Goal: Task Accomplishment & Management: Manage account settings

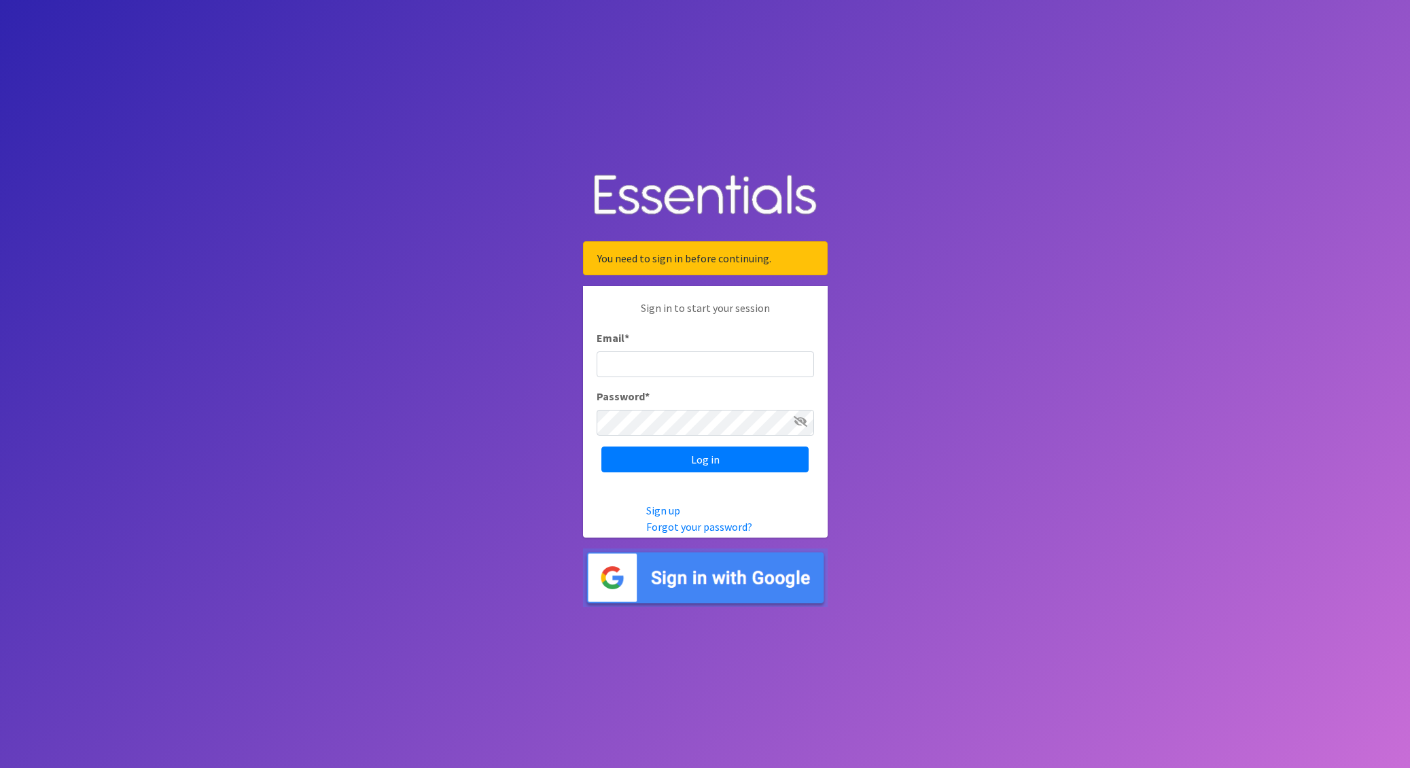
type input "nick@coverdgc.org"
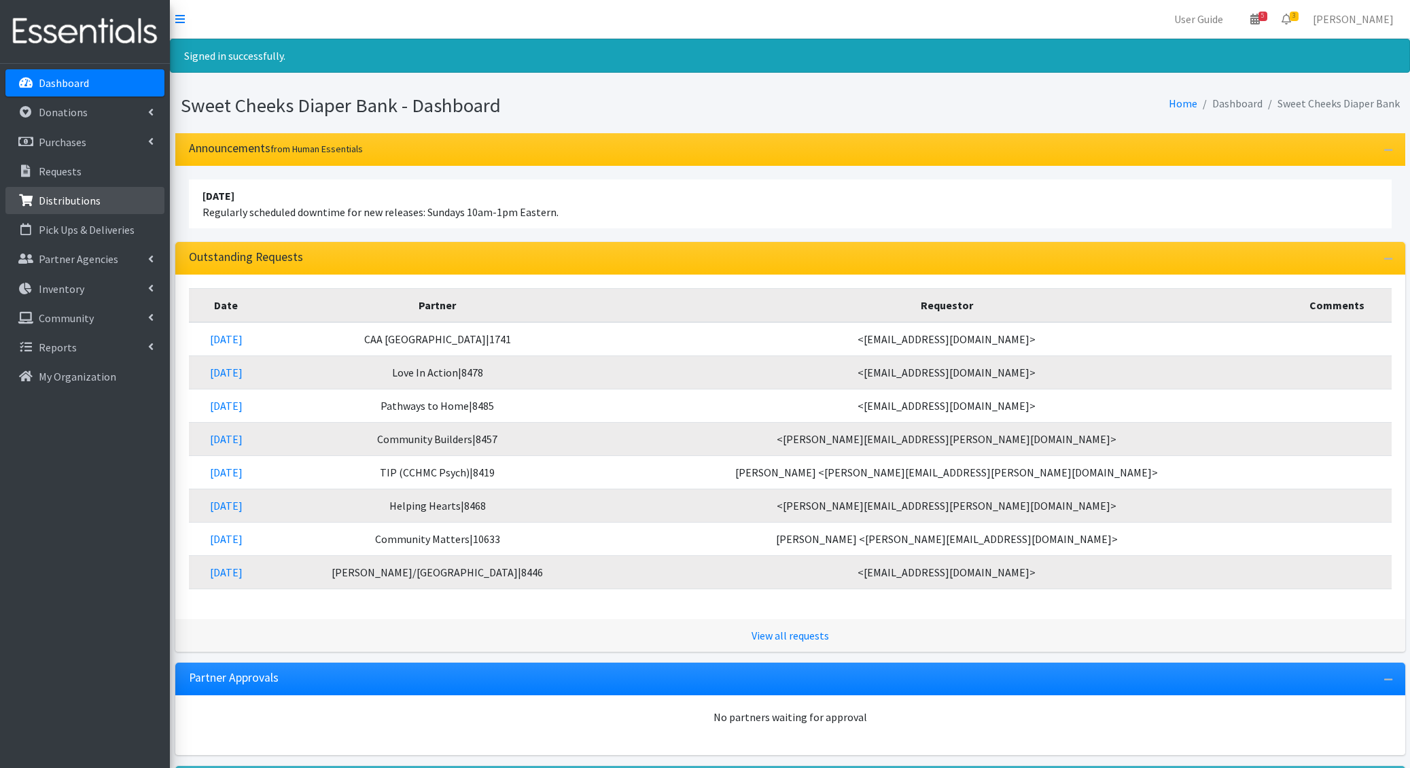
click at [97, 190] on link "Distributions" at bounding box center [84, 200] width 159 height 27
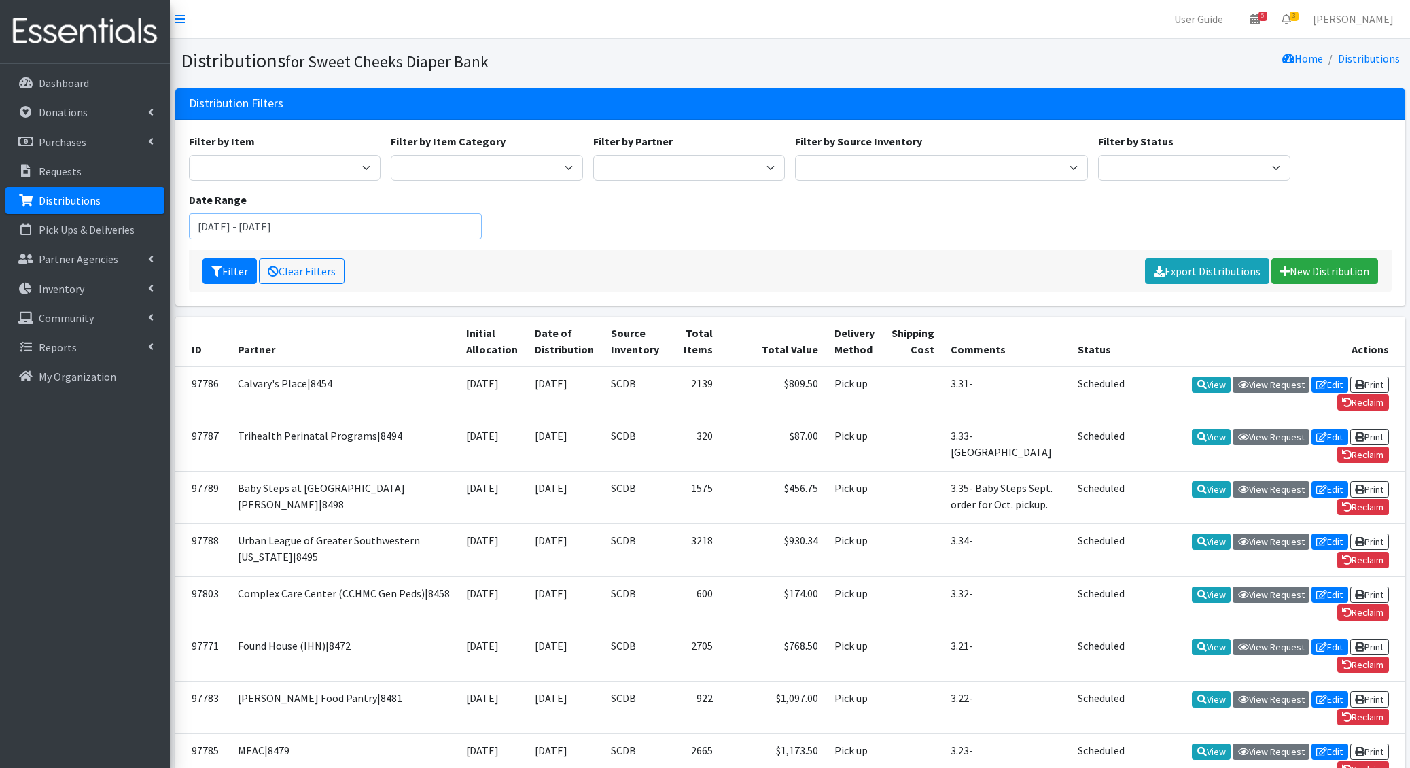
click at [429, 227] on input "August 15, 2025 - November 15, 2025" at bounding box center [335, 226] width 293 height 26
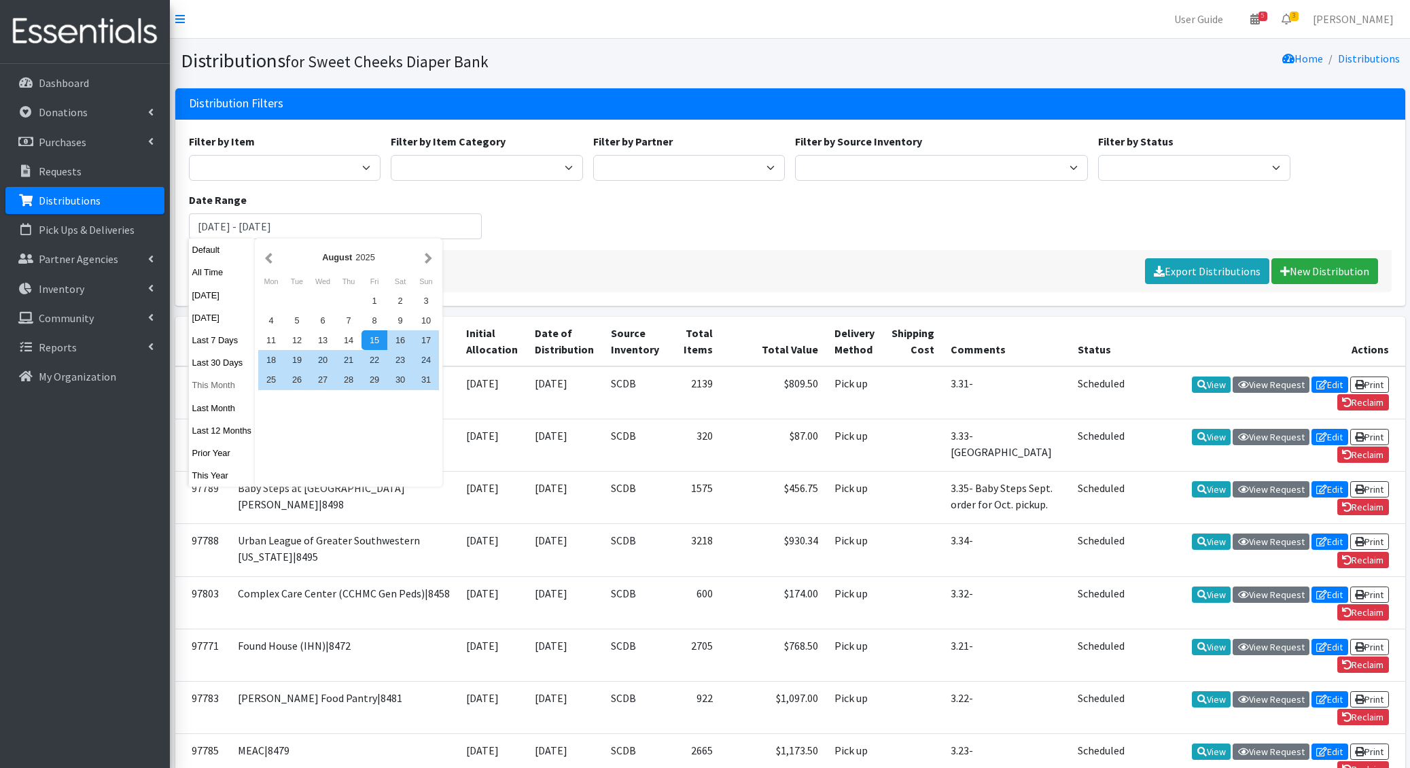
click at [213, 386] on button "This Month" at bounding box center [222, 385] width 67 height 20
type input "[DATE] - [DATE]"
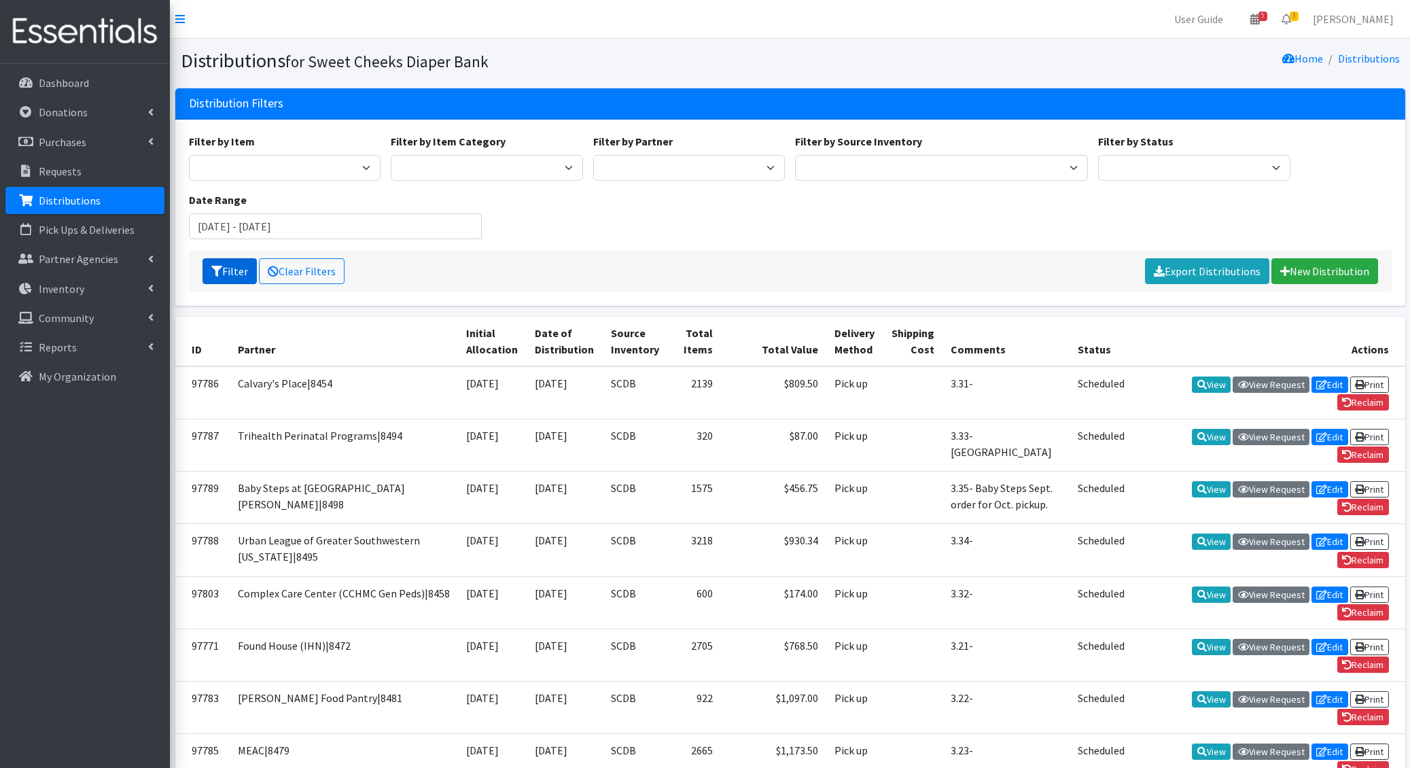
click at [236, 266] on button "Filter" at bounding box center [230, 271] width 54 height 26
click at [540, 163] on select "SCDB Tidal Babe TB (bulk, not kits) Pull-Ups Fly & Dry" at bounding box center [487, 168] width 192 height 26
select select "39"
click at [391, 155] on select "SCDB Tidal Babe TB (bulk, not kits) Pull-Ups Fly & Dry" at bounding box center [487, 168] width 192 height 26
click at [226, 264] on button "Filter" at bounding box center [230, 271] width 54 height 26
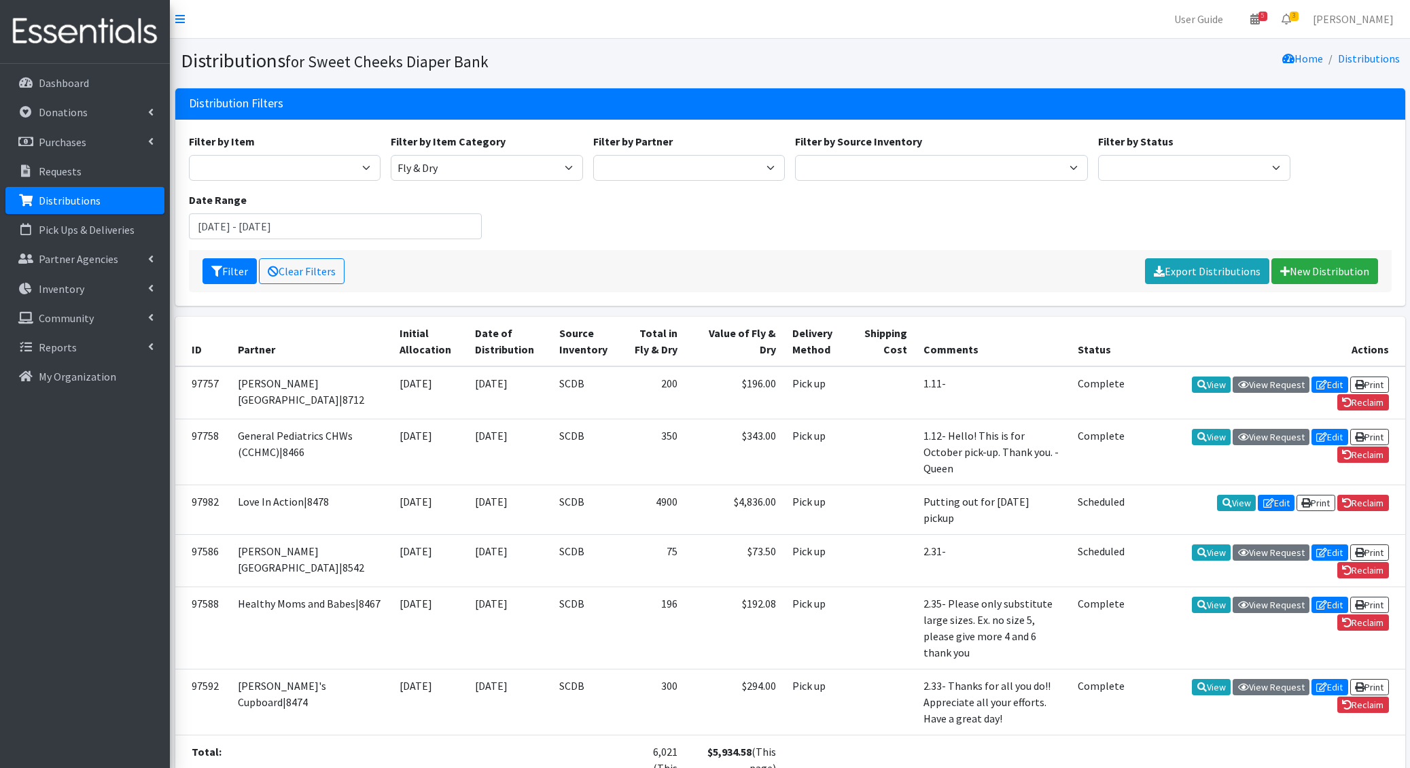
scroll to position [77, 0]
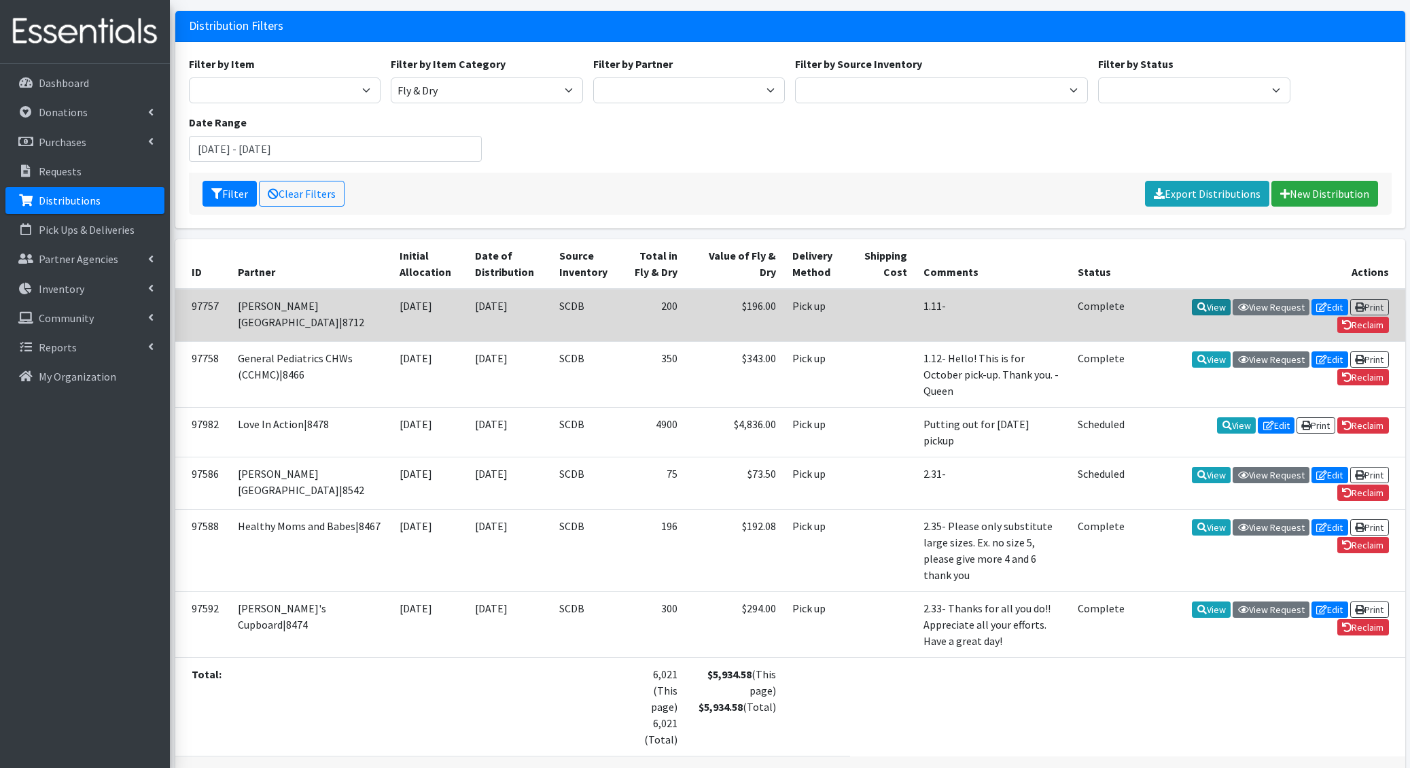
click at [1203, 306] on link "View" at bounding box center [1211, 307] width 39 height 16
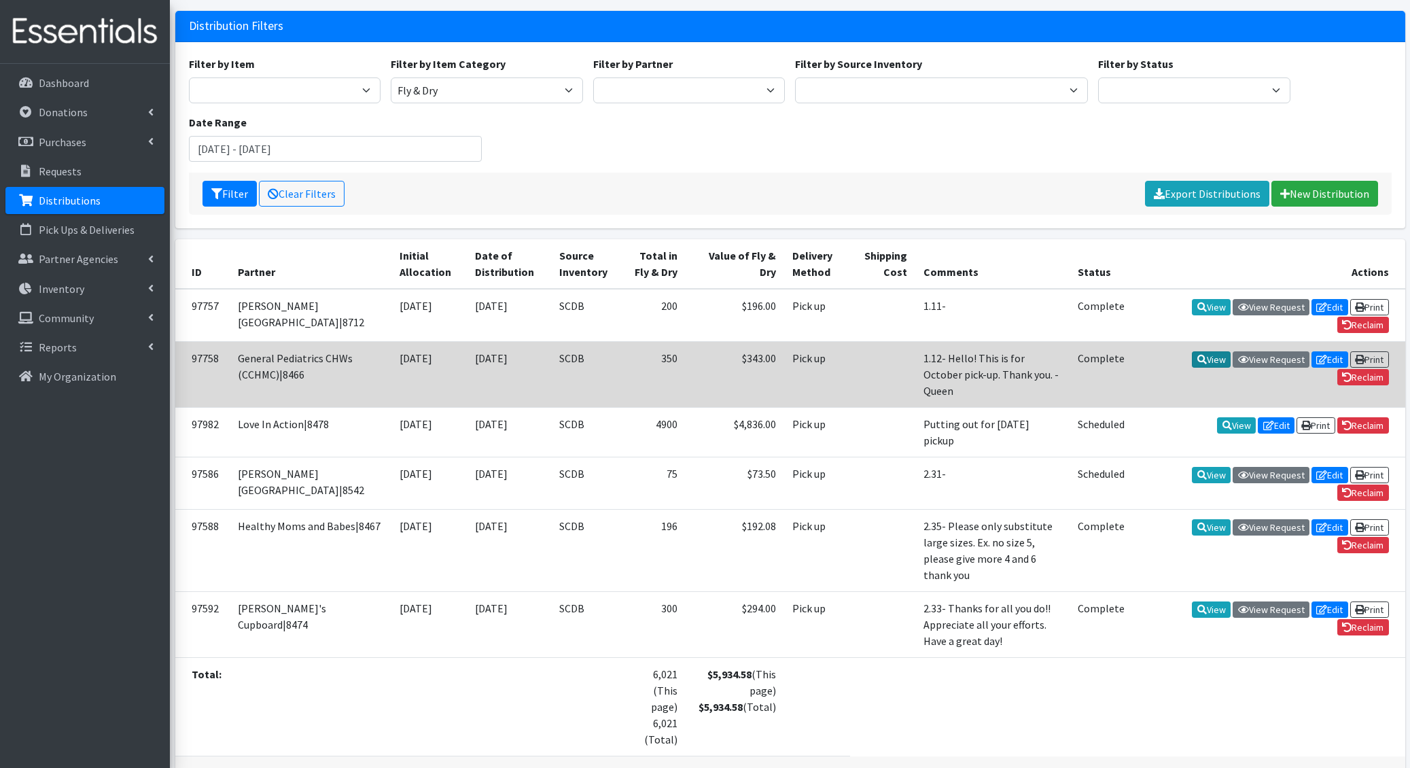
click at [1218, 362] on link "View" at bounding box center [1211, 359] width 39 height 16
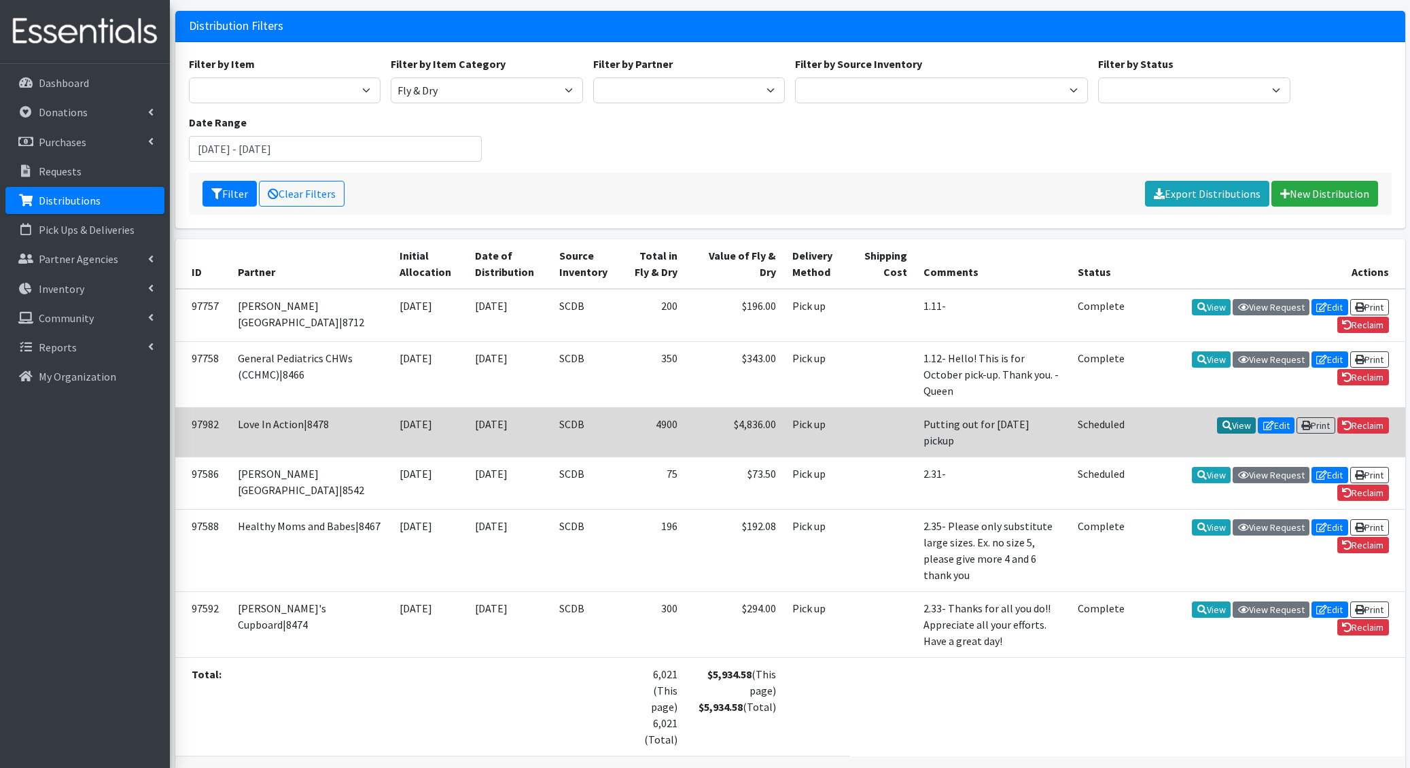
click at [1221, 417] on link "View" at bounding box center [1236, 425] width 39 height 16
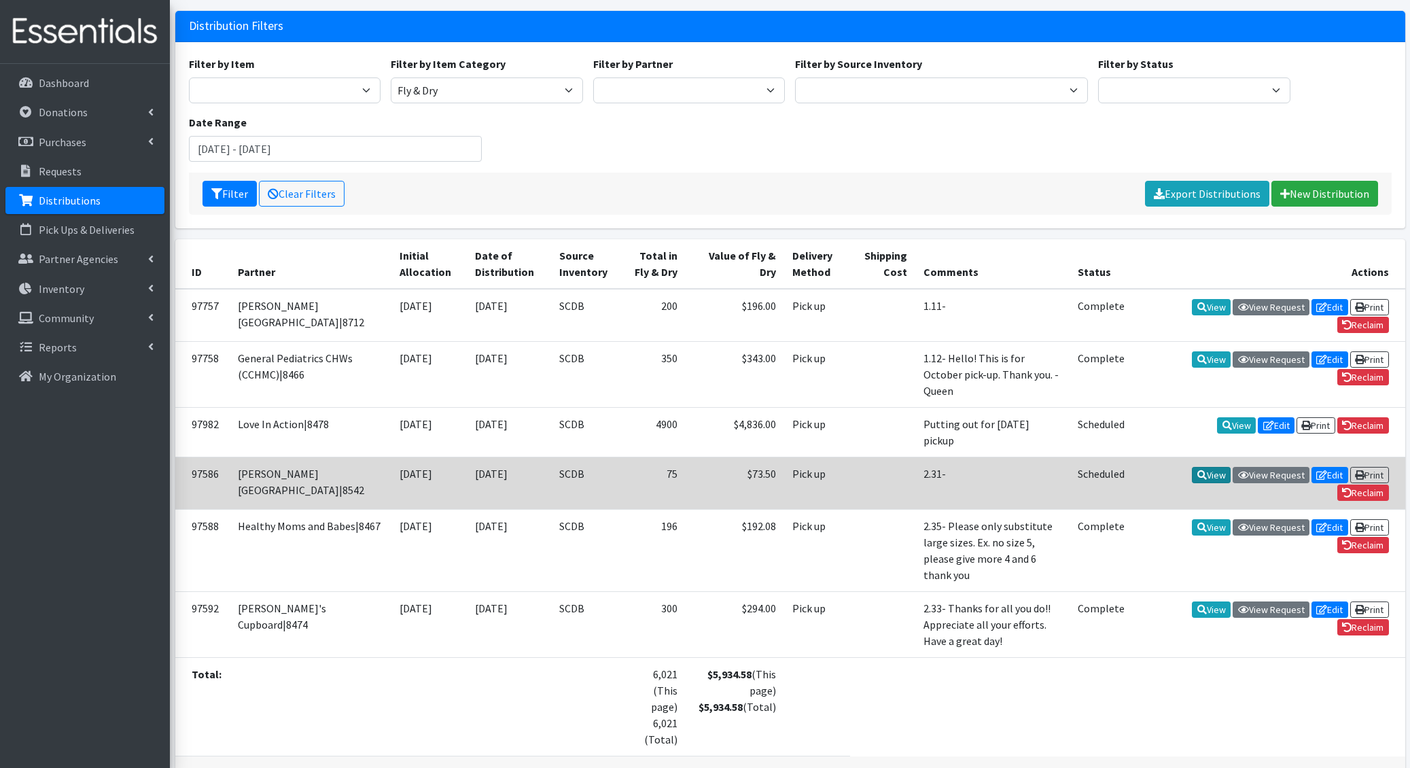
click at [1208, 467] on link "View" at bounding box center [1211, 475] width 39 height 16
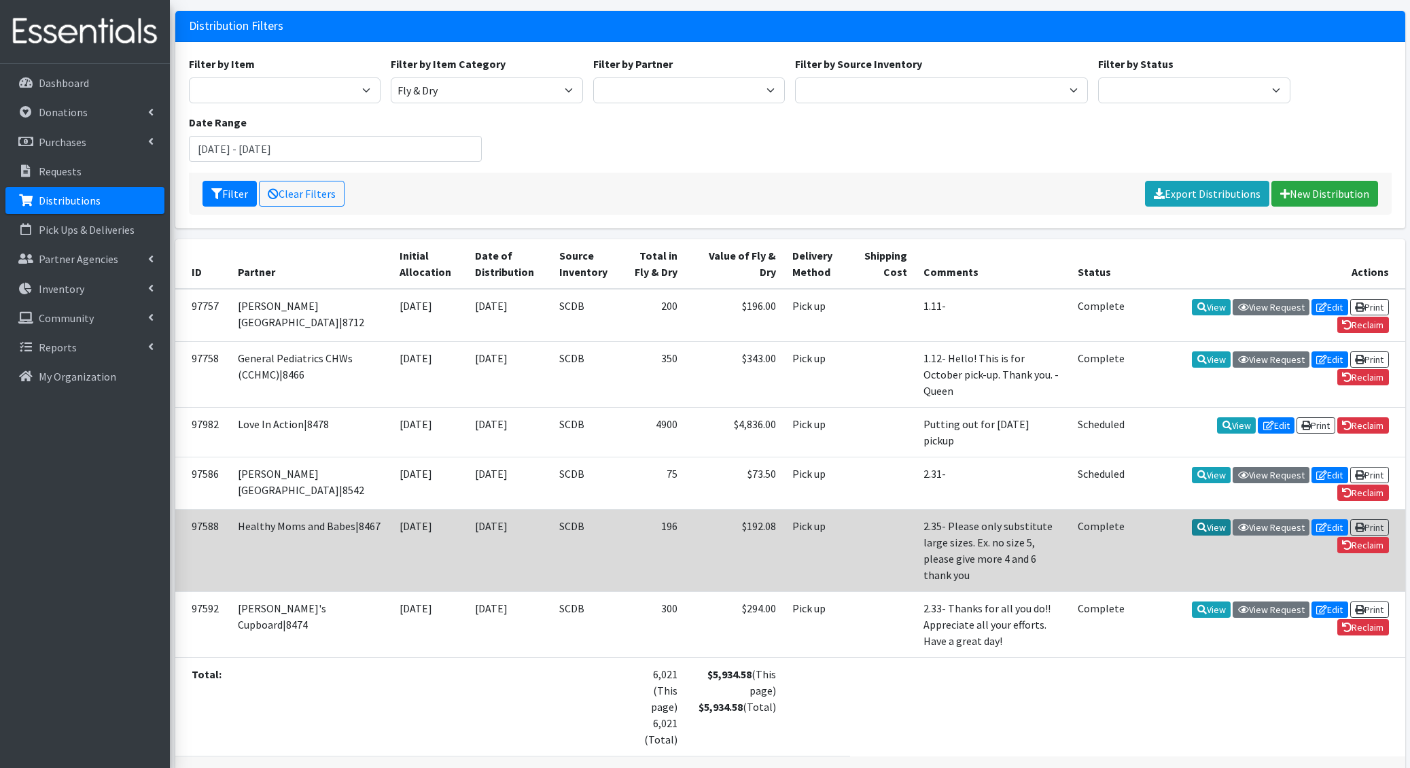
click at [1210, 519] on link "View" at bounding box center [1211, 527] width 39 height 16
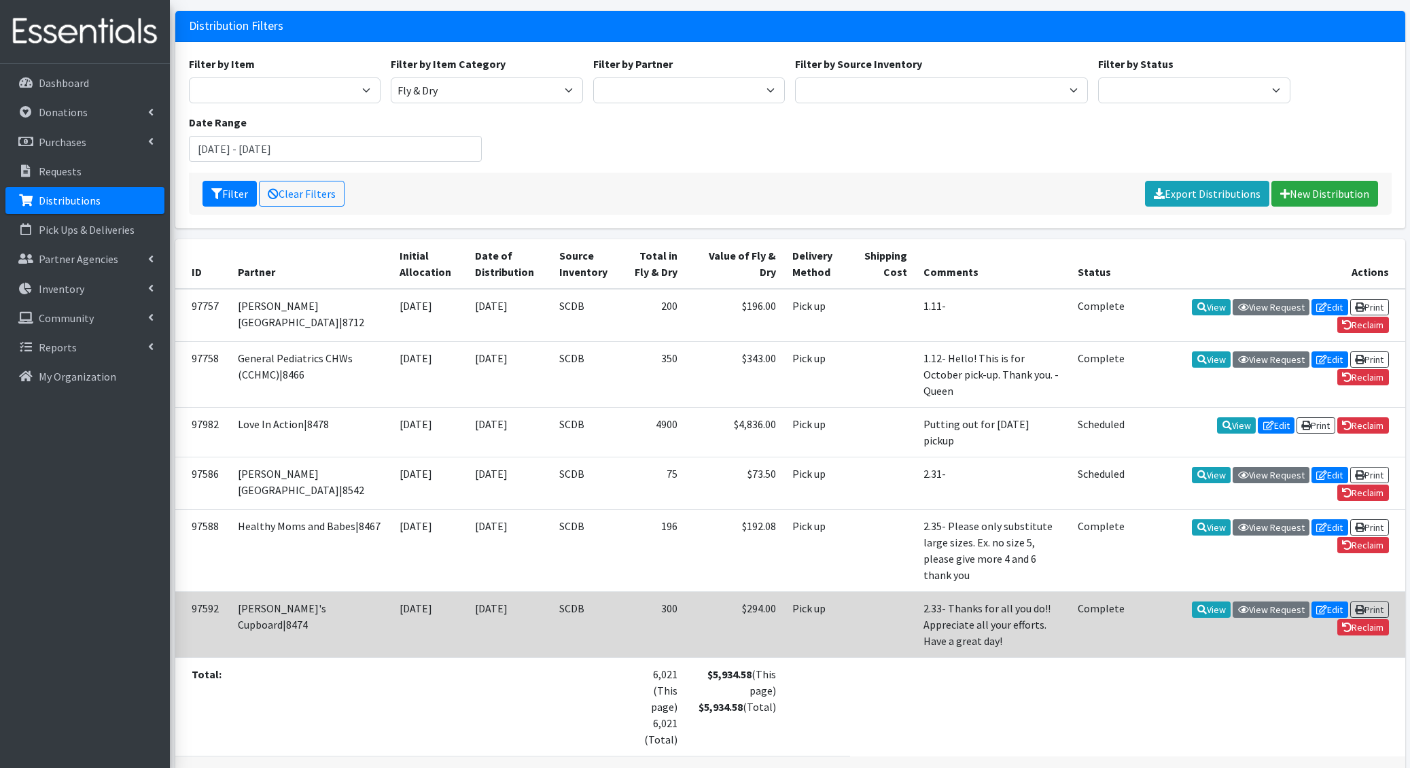
click at [1201, 592] on td "View View Request Edit Print Reclaim" at bounding box center [1269, 625] width 272 height 66
click at [1201, 605] on icon at bounding box center [1202, 610] width 10 height 10
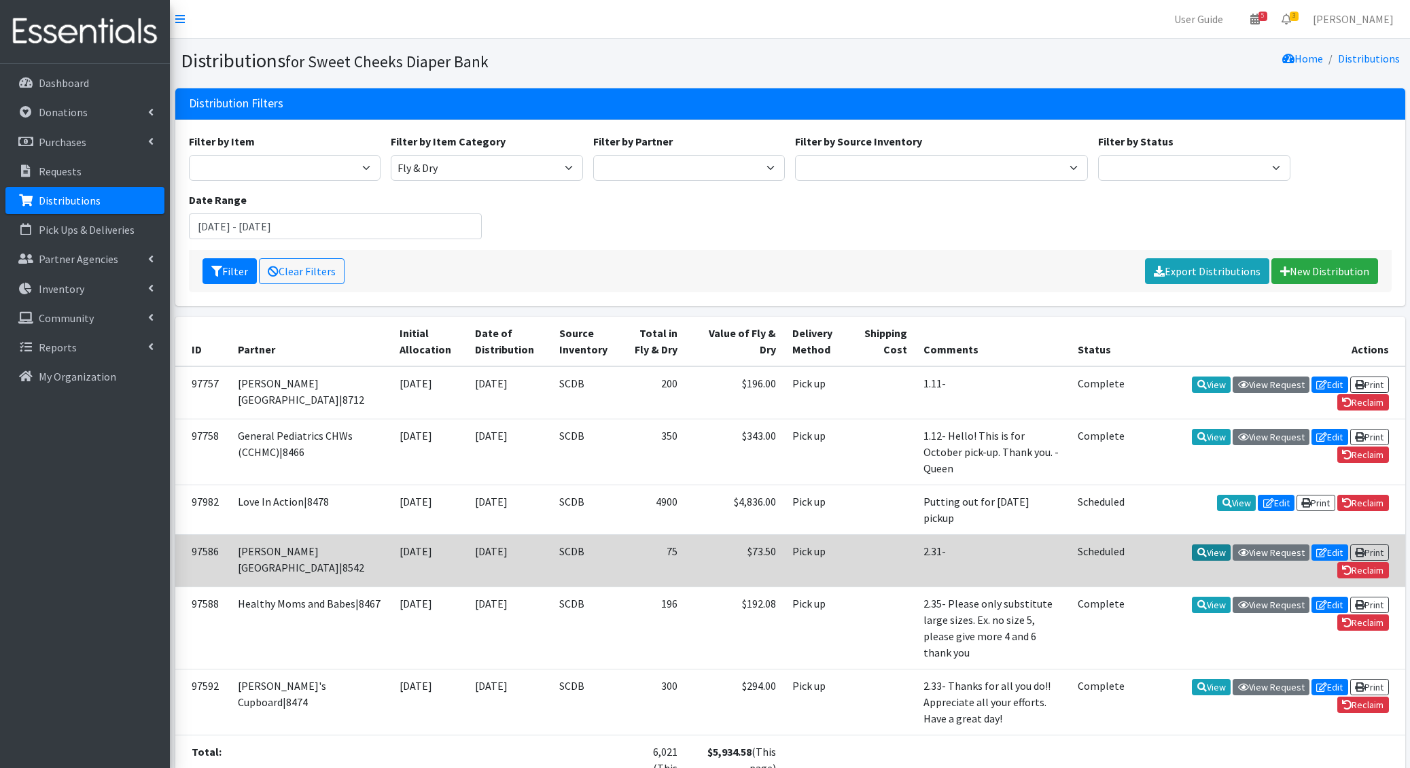
click at [1208, 544] on link "View" at bounding box center [1211, 552] width 39 height 16
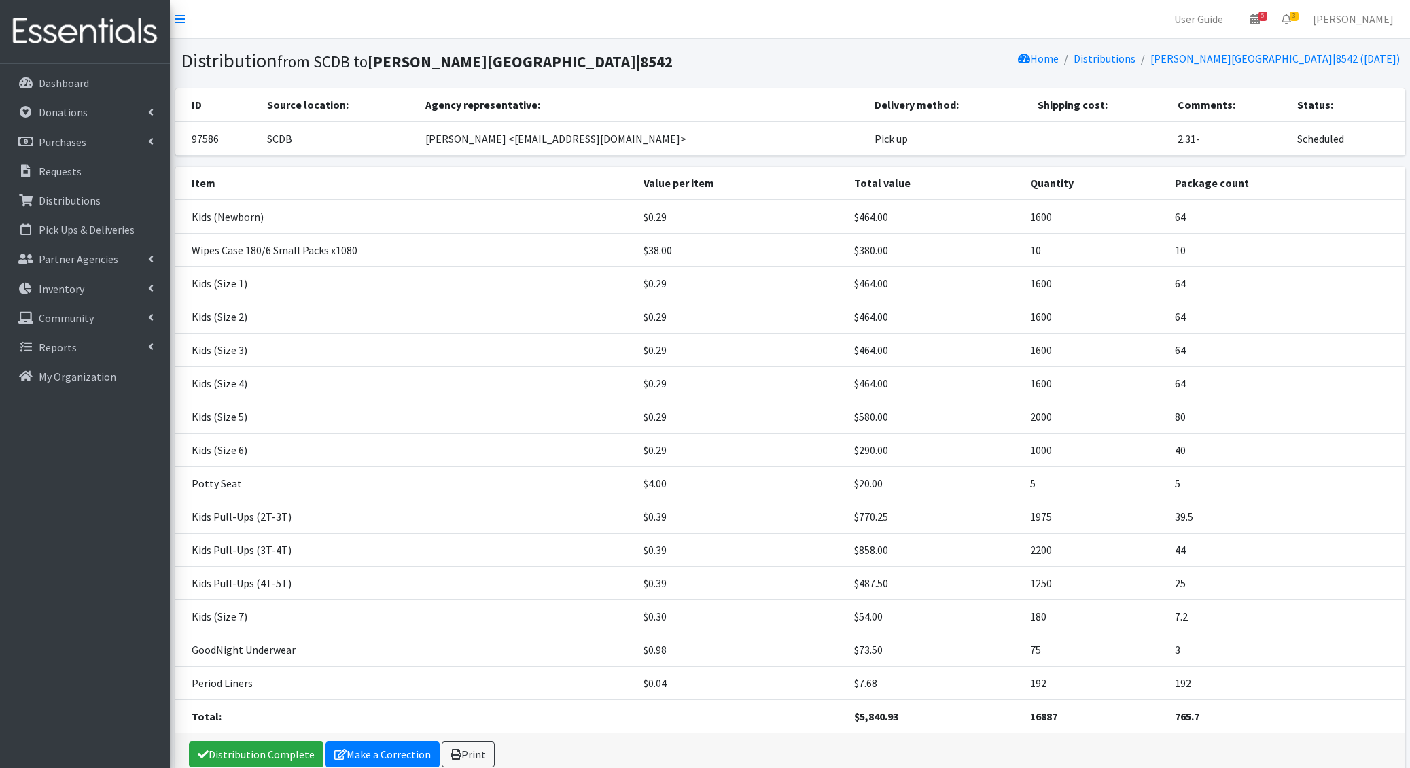
scroll to position [63, 0]
click at [102, 198] on link "Distributions" at bounding box center [84, 200] width 159 height 27
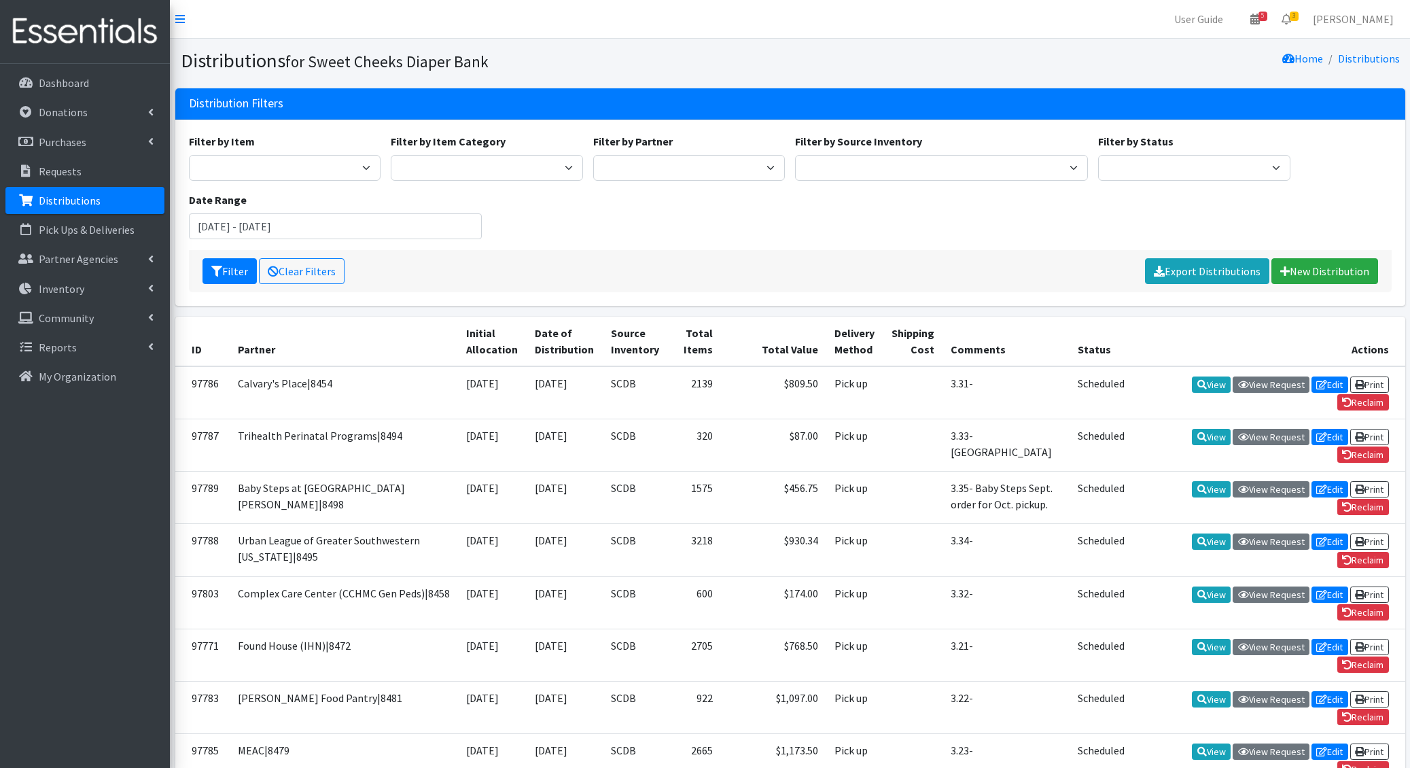
scroll to position [590, 0]
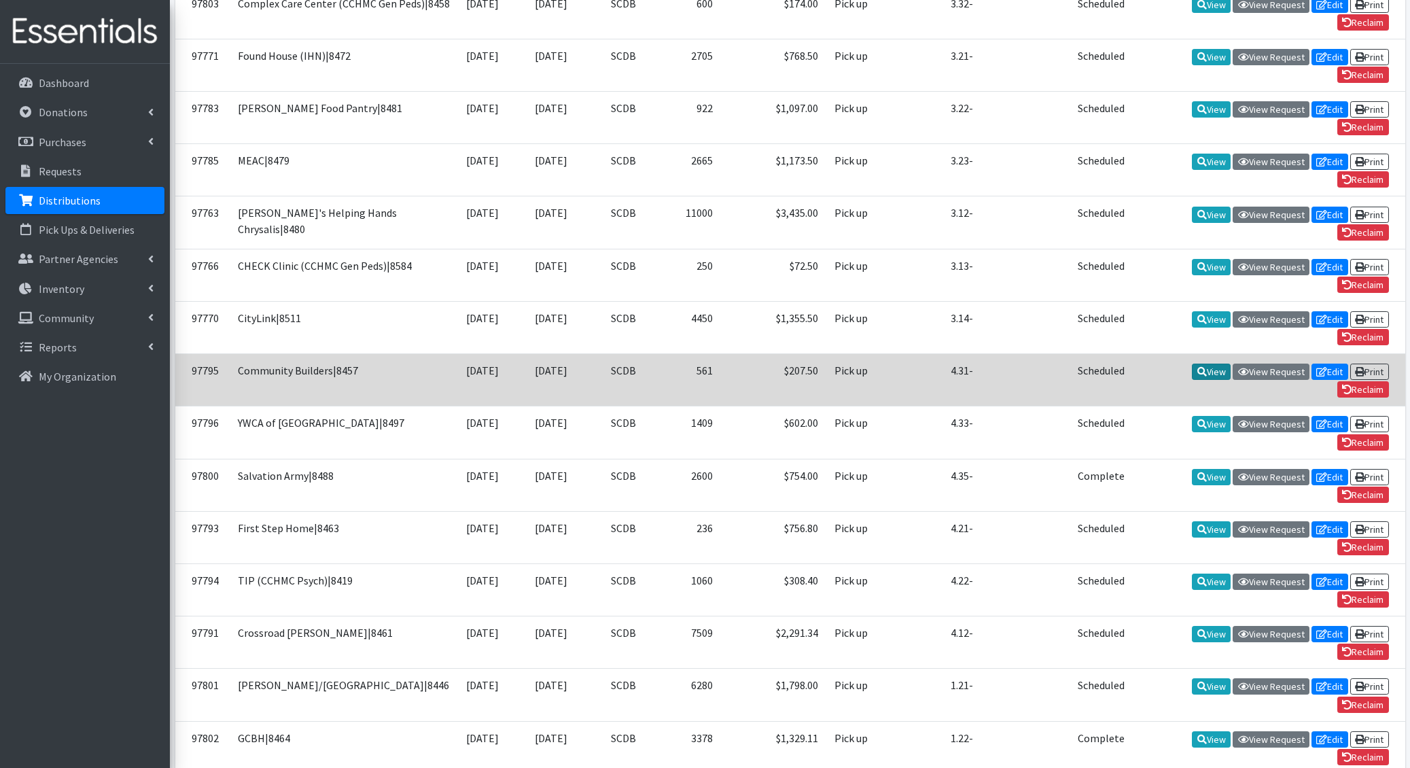
click at [1218, 370] on link "View" at bounding box center [1211, 372] width 39 height 16
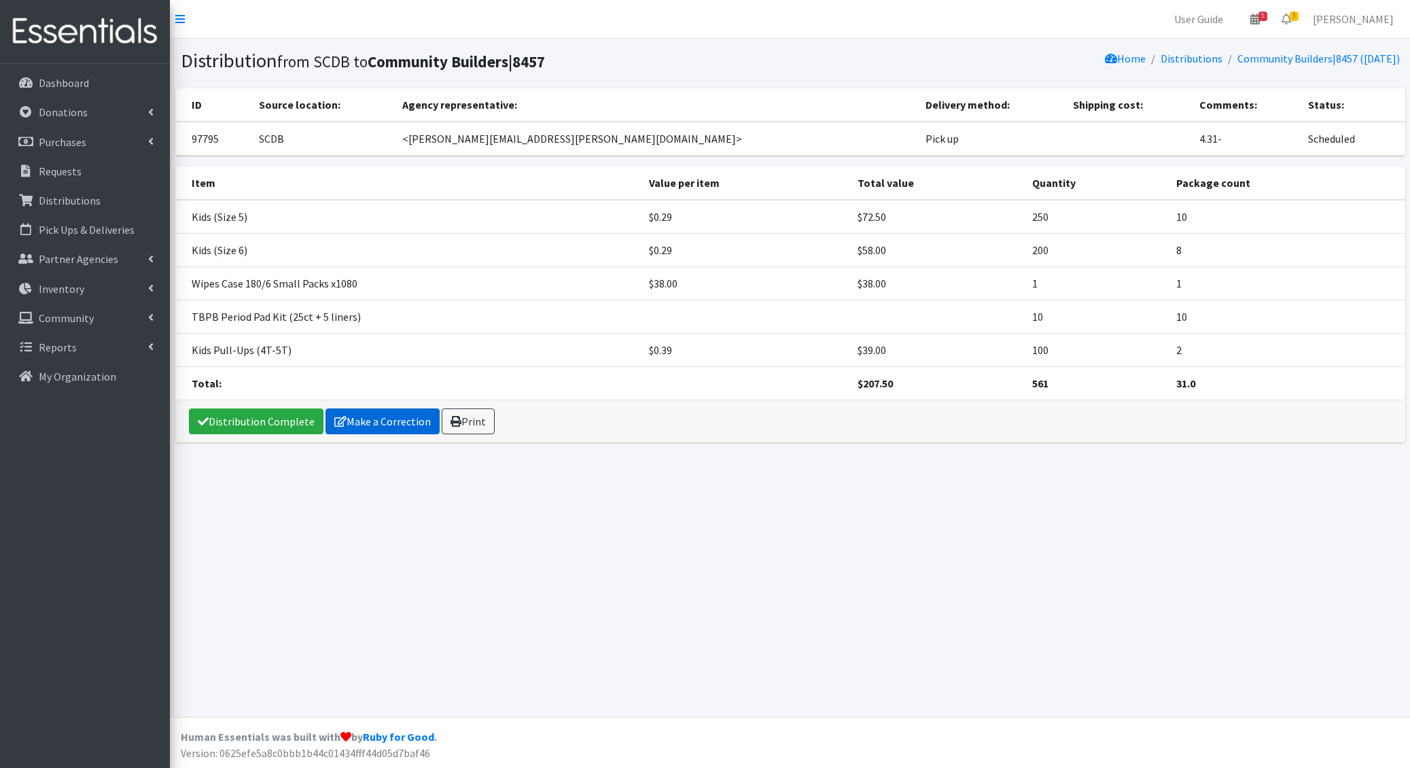
click at [355, 414] on link "Make a Correction" at bounding box center [382, 421] width 114 height 26
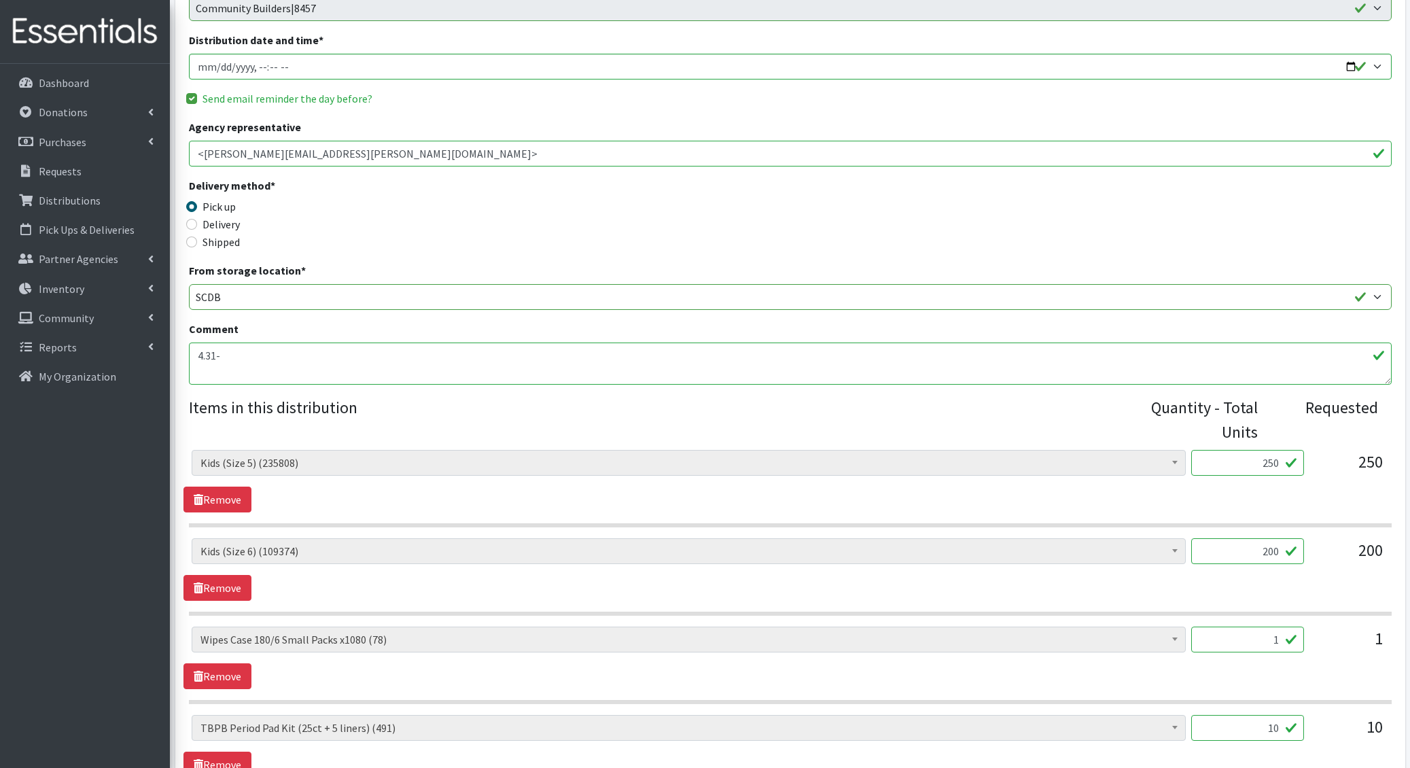
scroll to position [422, 0]
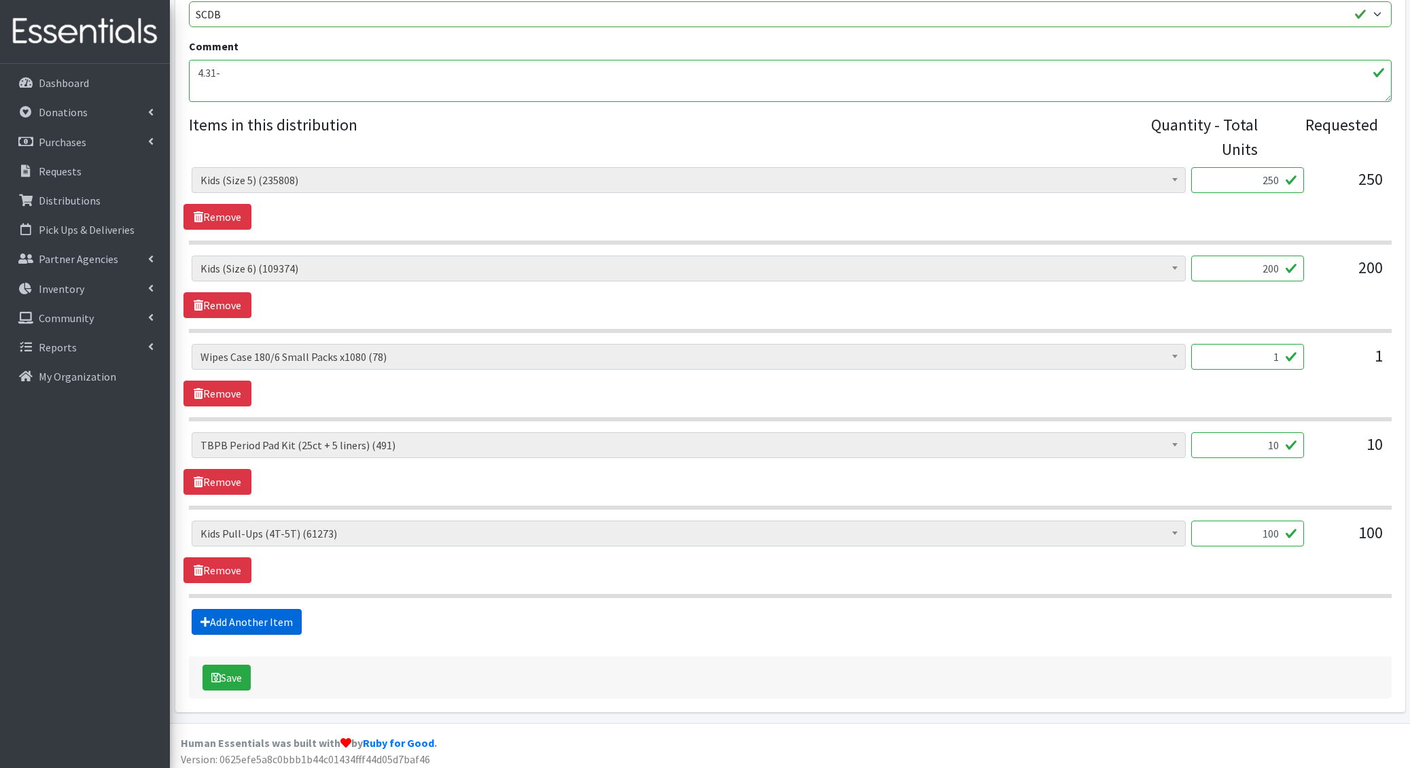
click at [260, 623] on link "Add Another Item" at bounding box center [247, 622] width 110 height 26
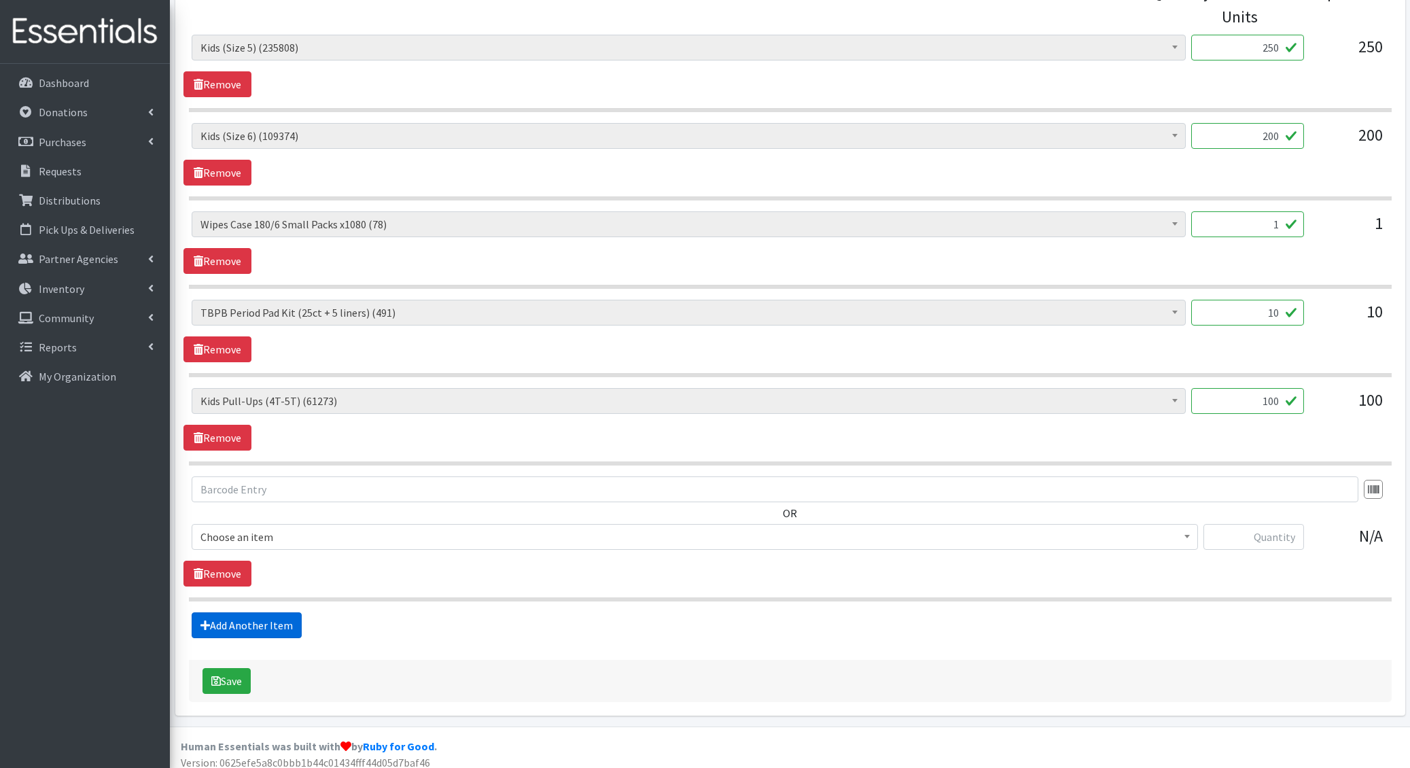
scroll to position [557, 0]
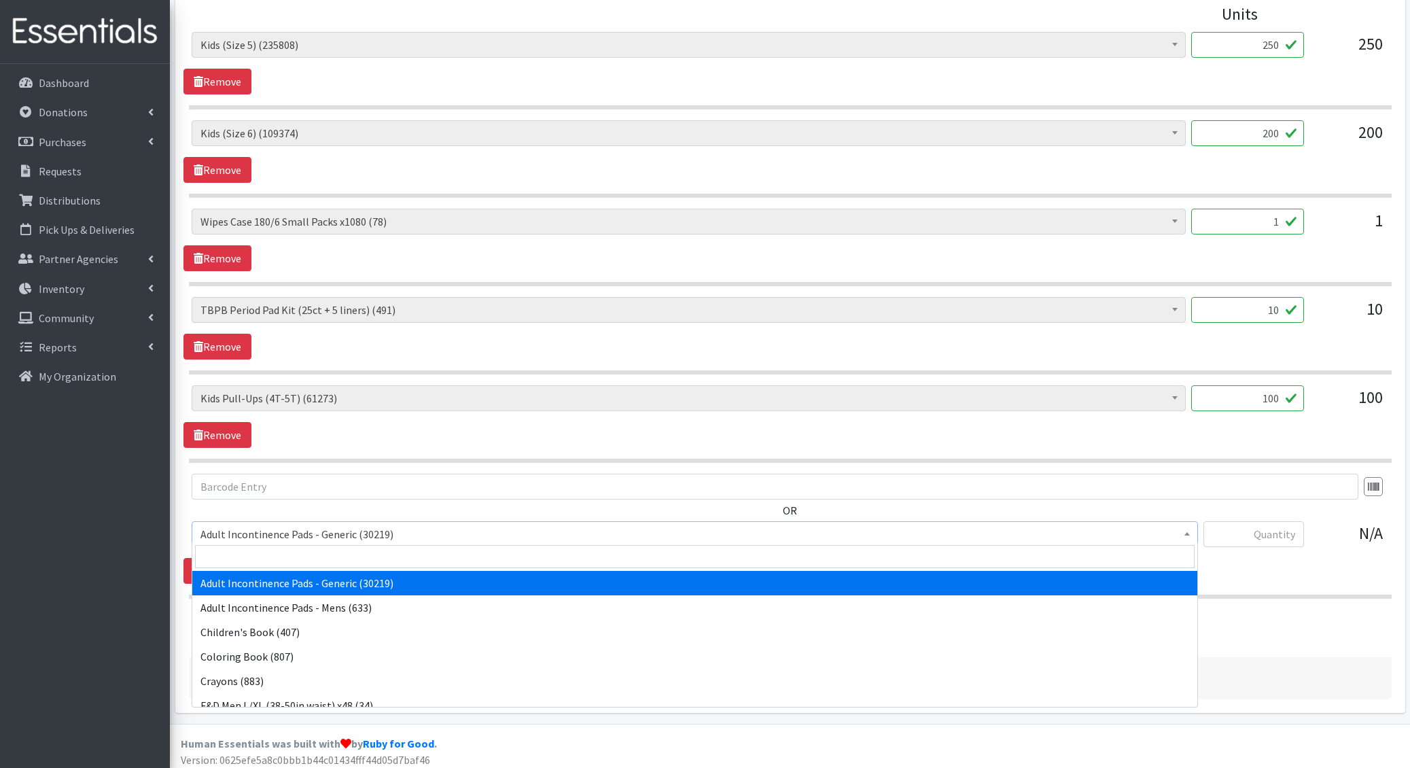
click at [370, 531] on span "Adult Incontinence Pads - Generic (30219)" at bounding box center [694, 534] width 989 height 19
click at [357, 552] on input "search" at bounding box center [695, 556] width 1000 height 23
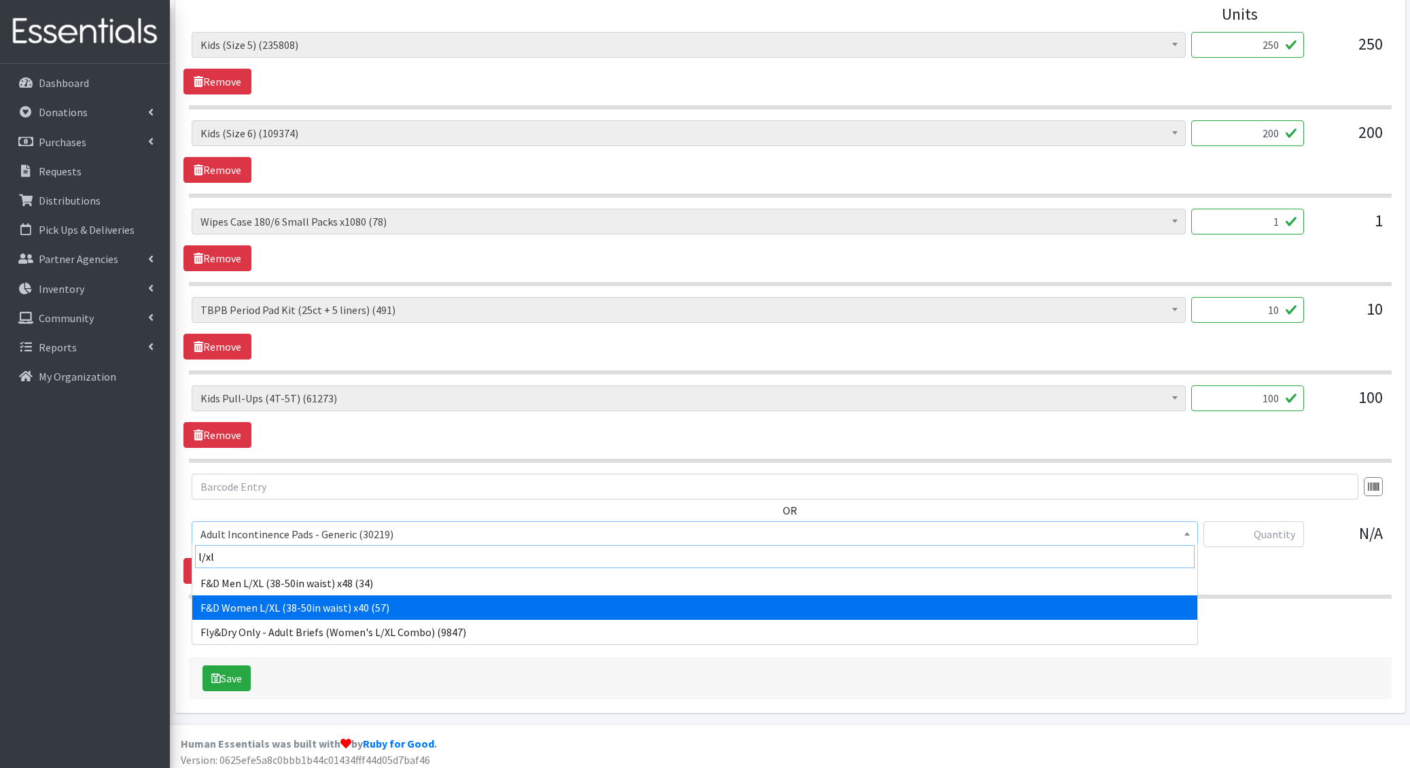
type input "l/xl"
select select "15351"
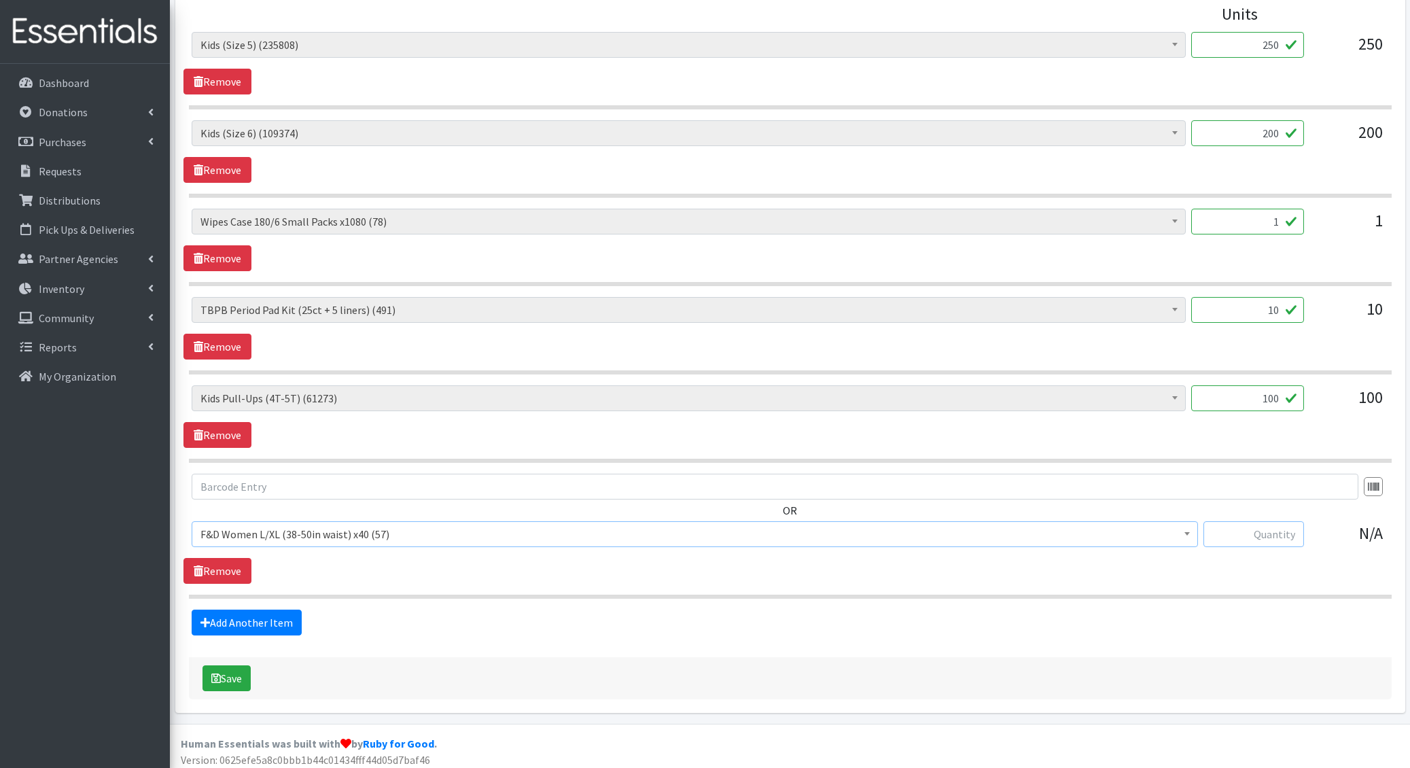
click at [1283, 527] on input "text" at bounding box center [1253, 534] width 101 height 26
type input "4"
click at [1243, 563] on div "OR Adult Incontinence Pads - Generic (30219) Adult Incontinence Pads - Mens (63…" at bounding box center [789, 529] width 1213 height 110
click at [230, 676] on button "Save" at bounding box center [227, 678] width 48 height 26
